Goal: Task Accomplishment & Management: Manage account settings

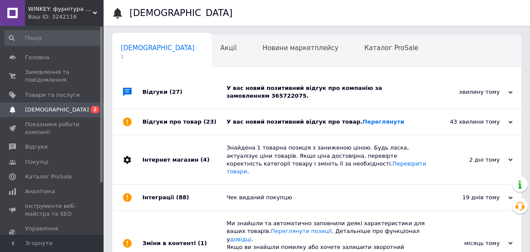
scroll to position [0, 4]
click at [376, 121] on link "Переглянути" at bounding box center [384, 121] width 42 height 6
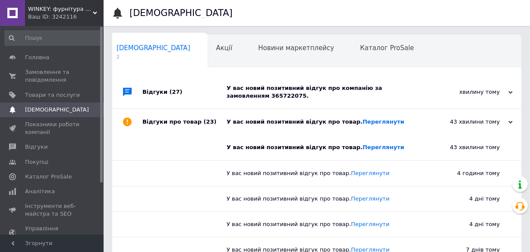
scroll to position [0, 0]
click at [292, 89] on div "У вас новий позитивний відгук про компанію за замовленням 365722075." at bounding box center [327, 92] width 200 height 16
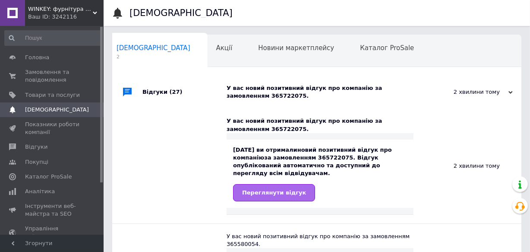
click at [282, 189] on span "Переглянути відгук" at bounding box center [274, 192] width 64 height 6
click at [208, 53] on div "Акції 0" at bounding box center [229, 51] width 42 height 33
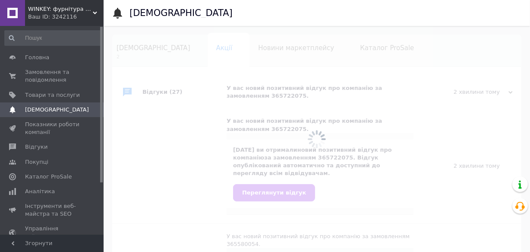
scroll to position [0, 18]
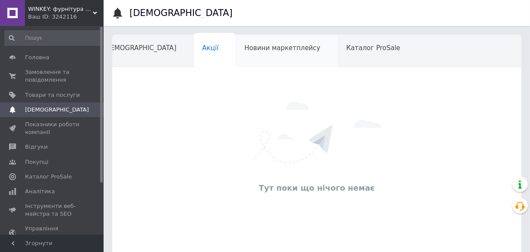
click at [244, 48] on span "Новини маркетплейсу" at bounding box center [282, 48] width 76 height 8
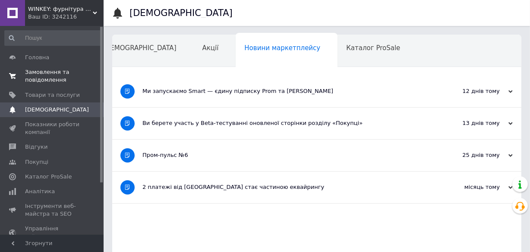
click at [52, 72] on span "Замовлення та повідомлення" at bounding box center [52, 76] width 55 height 16
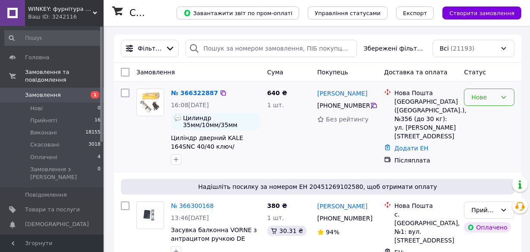
click at [486, 101] on div "Нове" at bounding box center [484, 97] width 25 height 10
click at [484, 116] on li "Прийнято" at bounding box center [490, 116] width 50 height 16
click at [199, 95] on link "№ 366322887" at bounding box center [192, 92] width 43 height 7
